Goal: Task Accomplishment & Management: Use online tool/utility

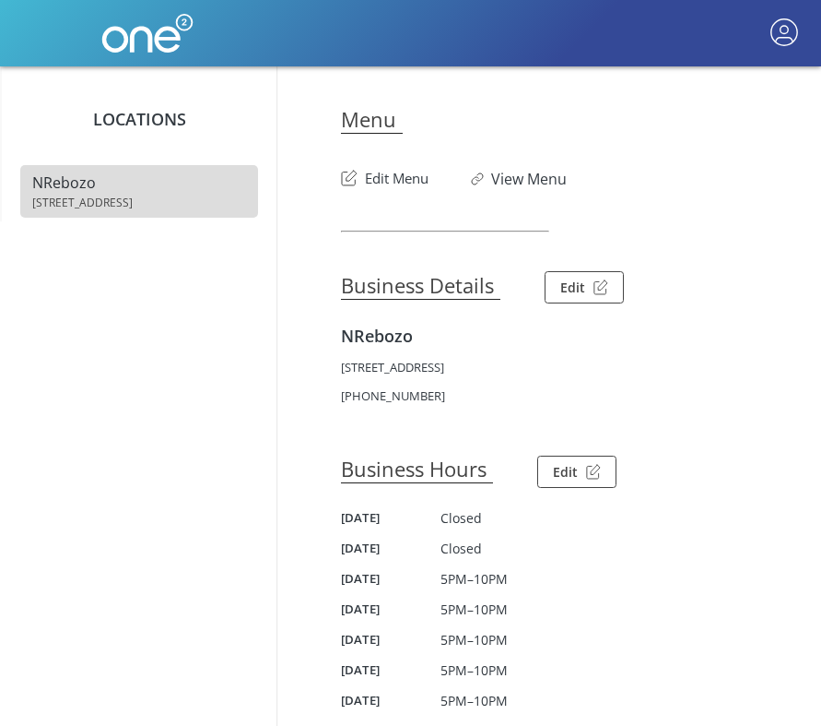
click at [402, 182] on button "Edit Menu" at bounding box center [385, 174] width 88 height 30
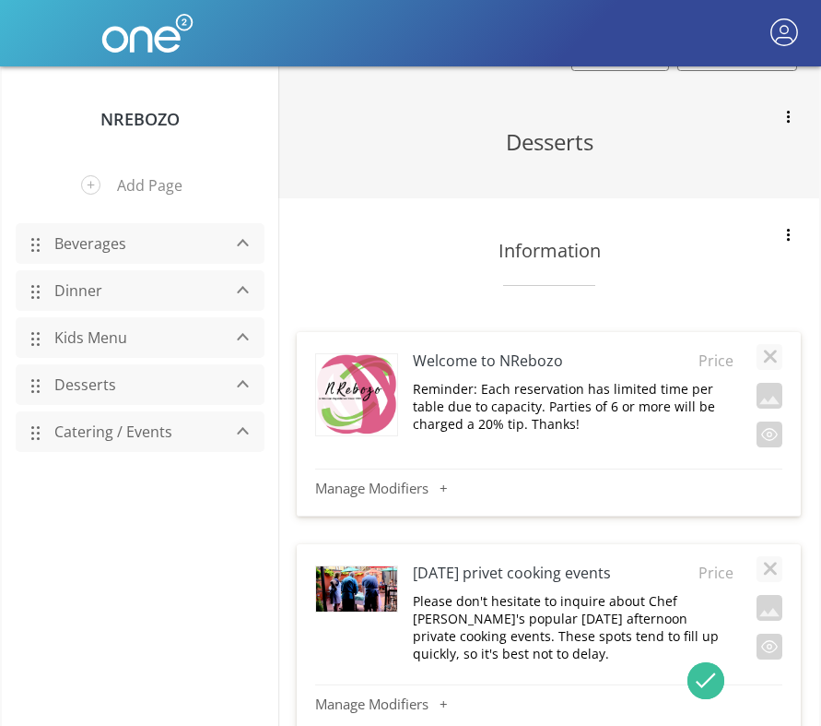
scroll to position [40, 0]
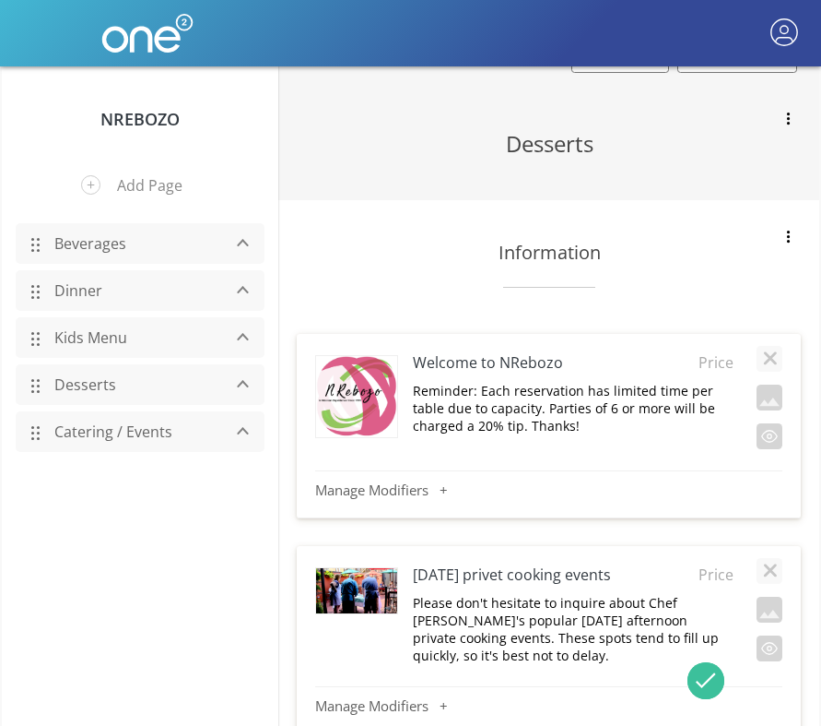
click at [110, 301] on link "Dinner" at bounding box center [132, 290] width 175 height 35
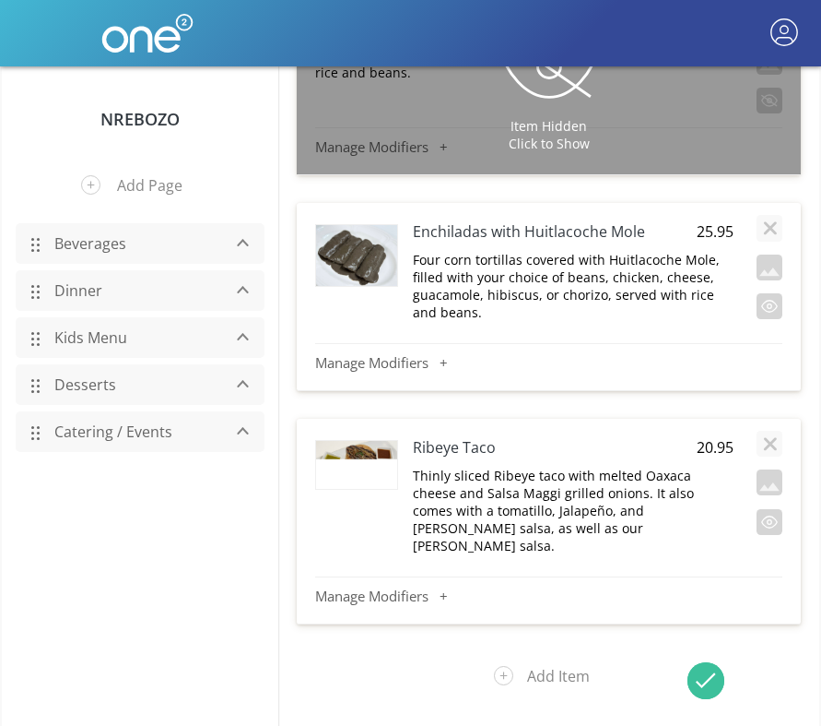
scroll to position [19255, 0]
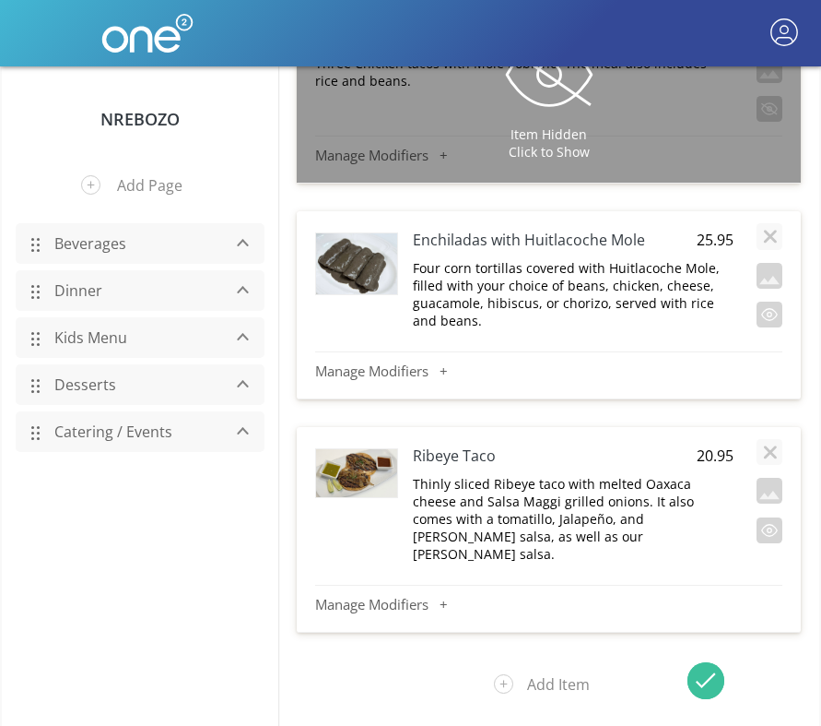
click at [710, 445] on span "20.95" at bounding box center [711, 455] width 46 height 20
type input "25.95"
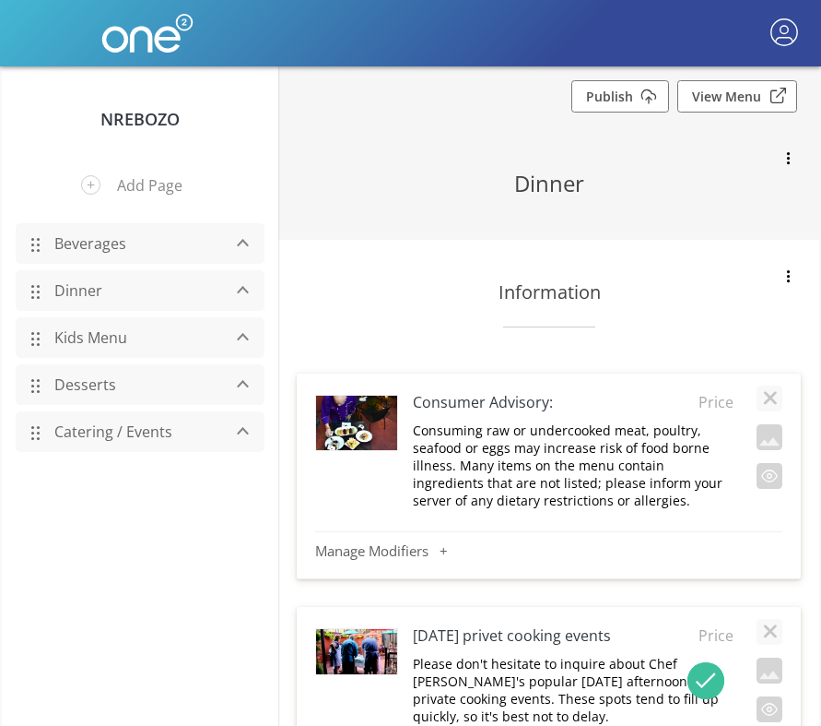
scroll to position [0, 0]
click at [619, 93] on link "Publish" at bounding box center [621, 96] width 98 height 32
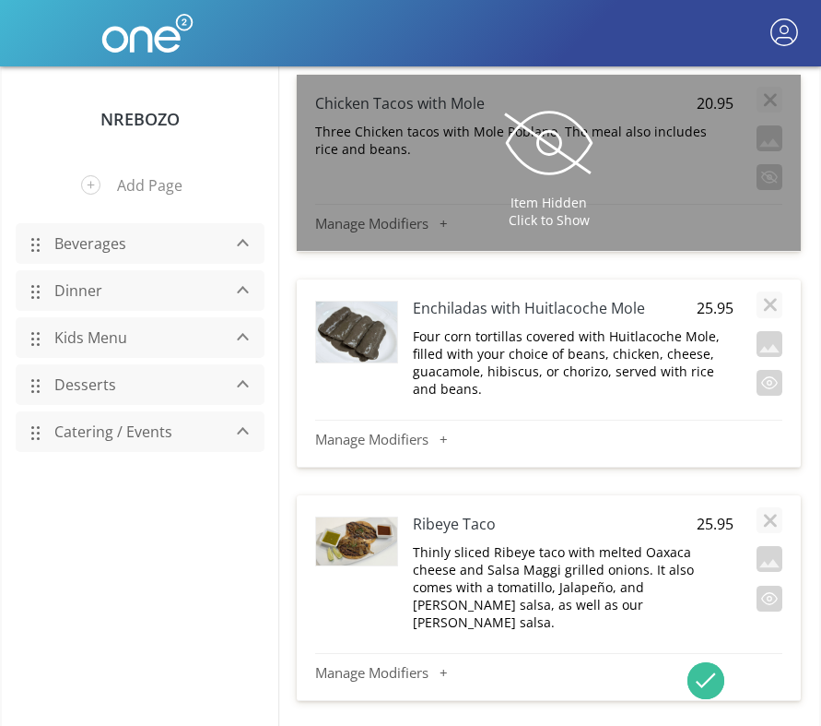
scroll to position [19141, 0]
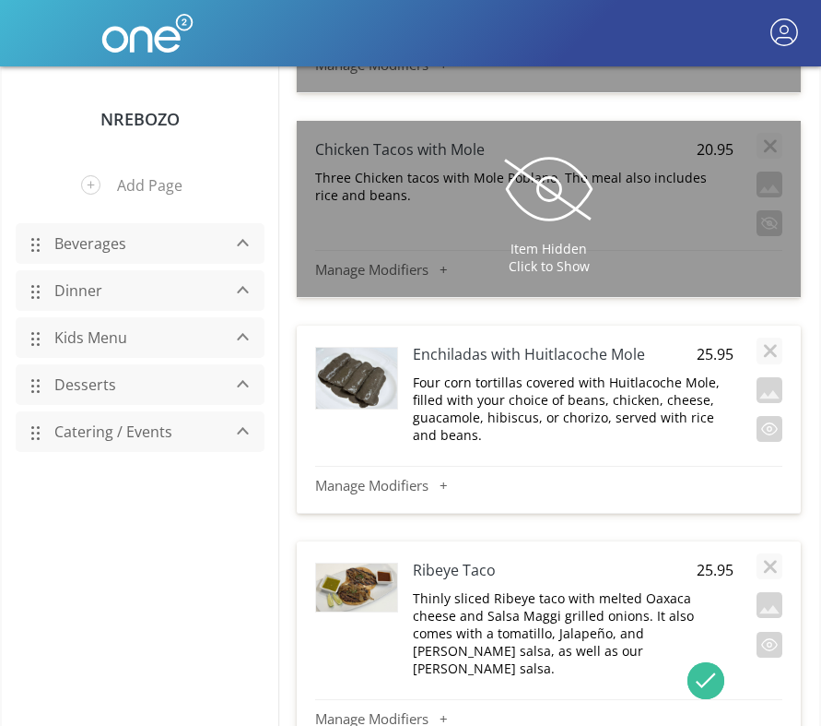
click at [376, 563] on img at bounding box center [356, 586] width 81 height 47
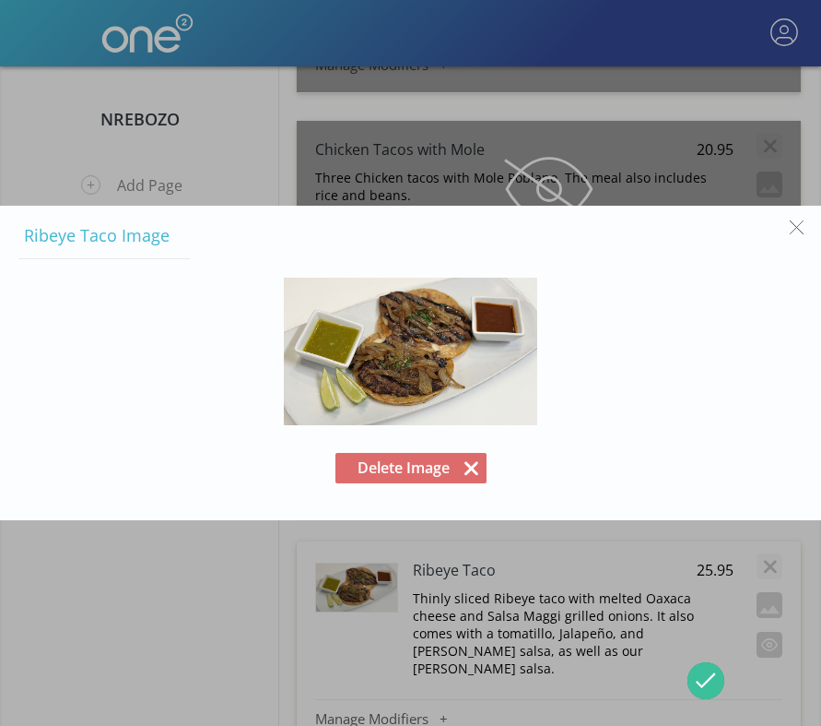
click at [425, 468] on button "Delete Image" at bounding box center [411, 468] width 151 height 30
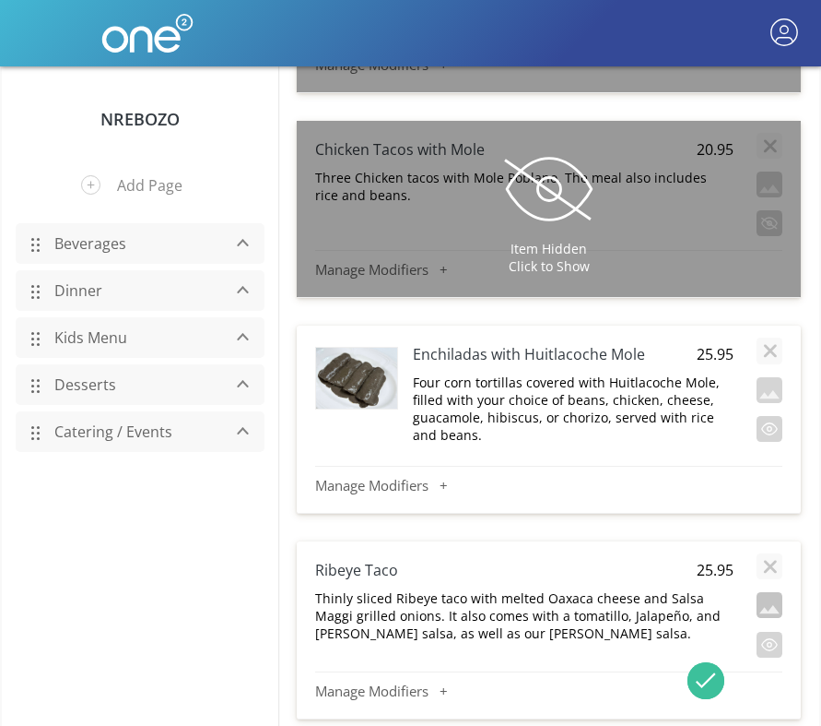
click at [762, 592] on button "button" at bounding box center [770, 605] width 26 height 26
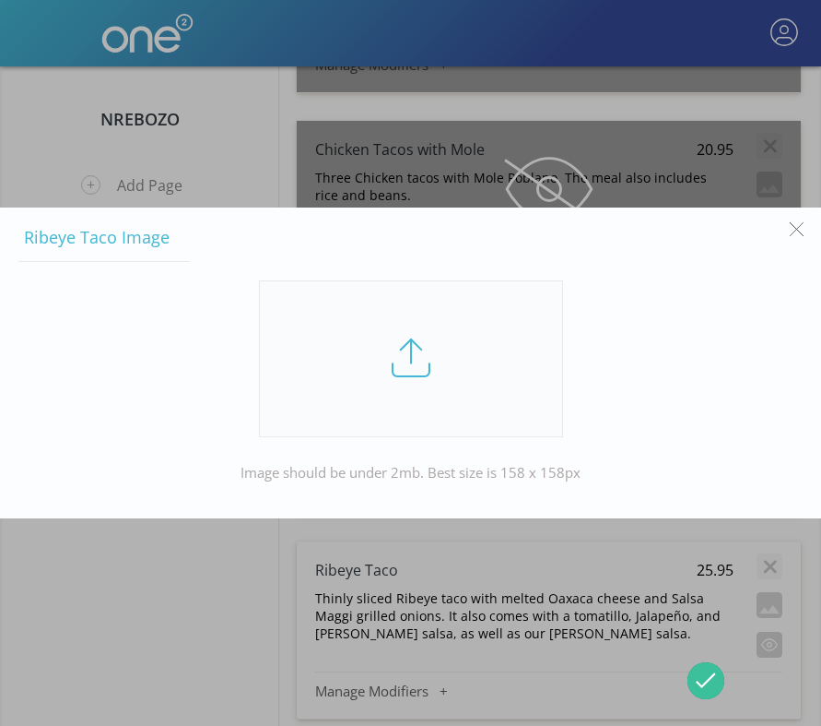
click at [403, 349] on link at bounding box center [411, 358] width 304 height 157
click at [0, 0] on input "file" at bounding box center [0, 0] width 0 height 0
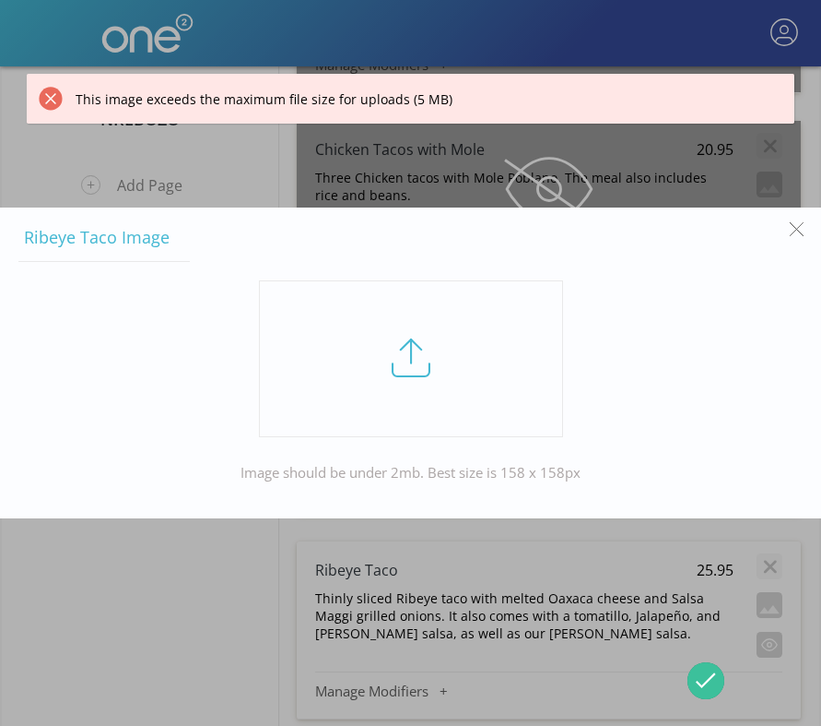
click at [798, 228] on button "button" at bounding box center [797, 229] width 35 height 35
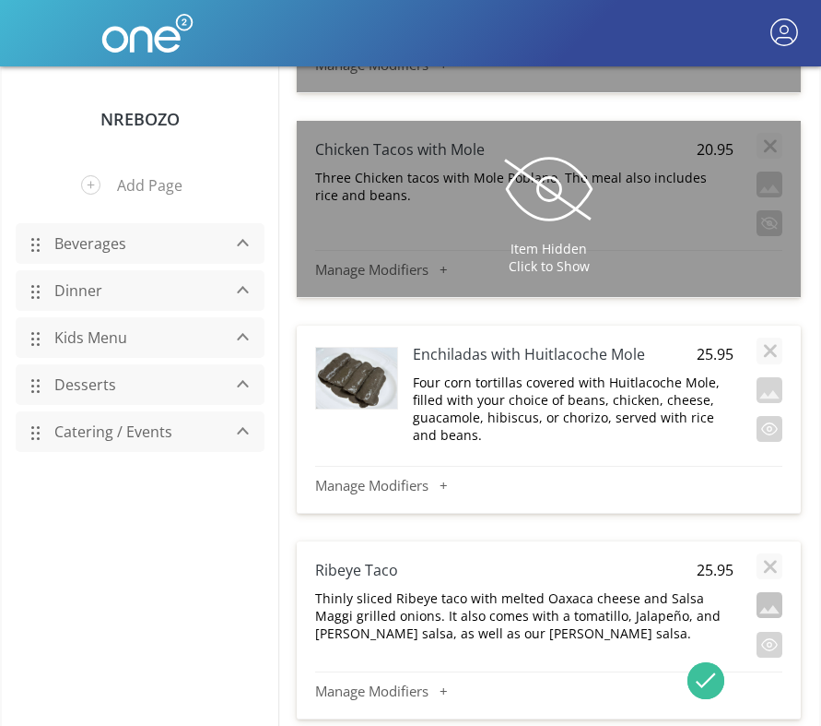
click at [764, 592] on button "button" at bounding box center [770, 605] width 26 height 26
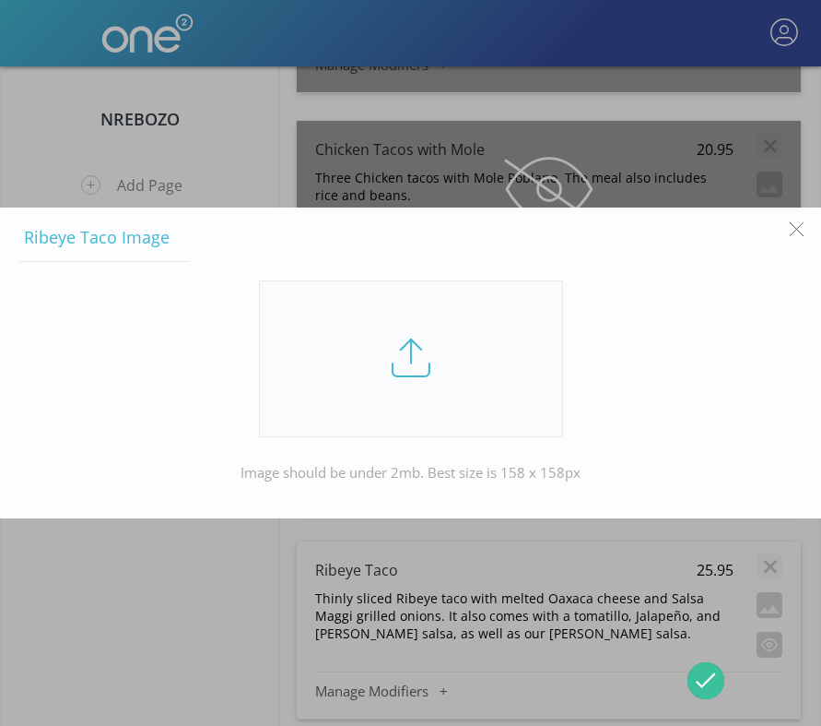
click at [468, 372] on link at bounding box center [411, 358] width 304 height 157
click at [0, 0] on input "file" at bounding box center [0, 0] width 0 height 0
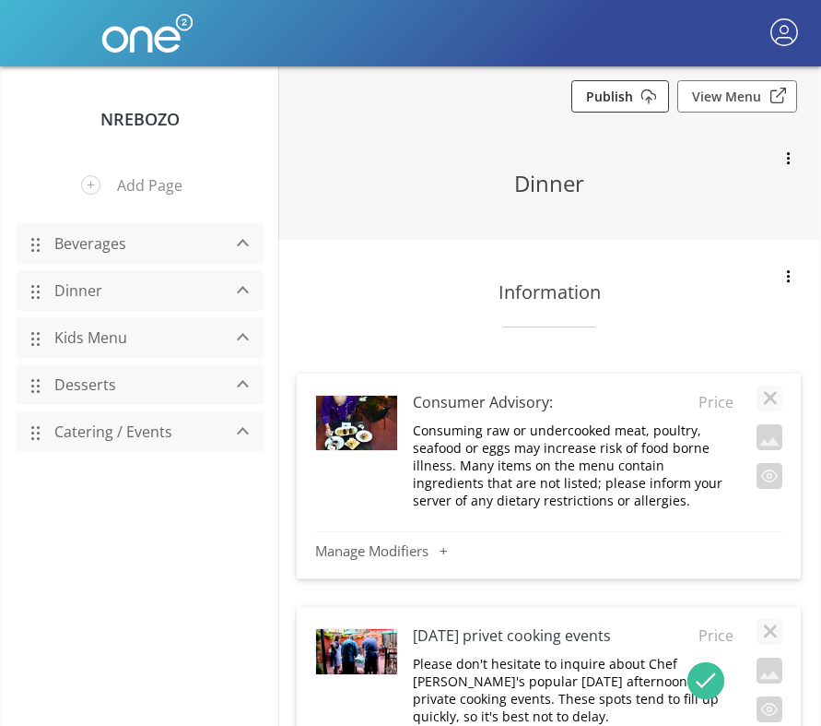
scroll to position [0, 0]
click at [627, 103] on link "Publish" at bounding box center [621, 96] width 98 height 32
